Goal: Information Seeking & Learning: Compare options

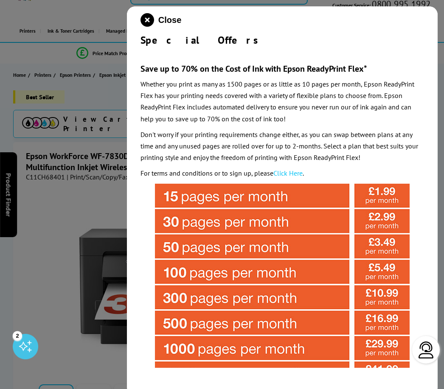
click at [148, 18] on icon "close modal" at bounding box center [147, 20] width 14 height 14
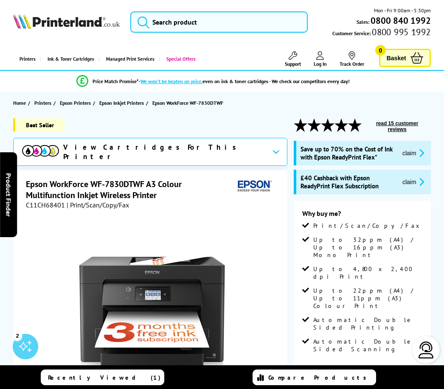
click at [107, 375] on span "Recently Viewed (1)" at bounding box center [104, 378] width 113 height 8
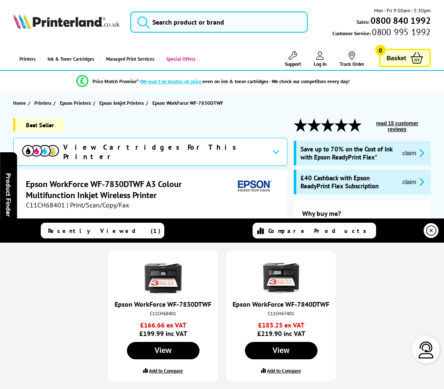
click at [288, 301] on link "Epson WorkForce WF-7840DTWF" at bounding box center [280, 304] width 97 height 8
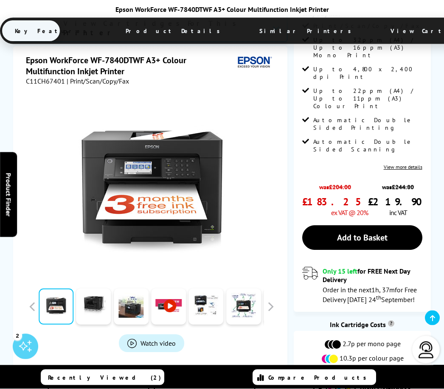
scroll to position [200, 0]
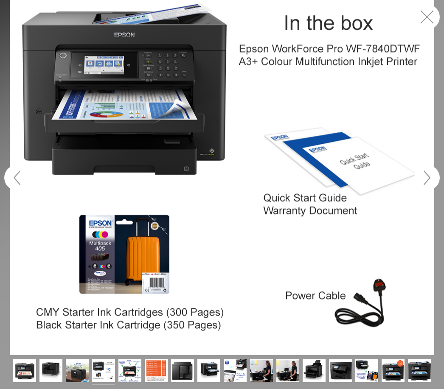
scroll to position [227, 0]
